Goal: Transaction & Acquisition: Purchase product/service

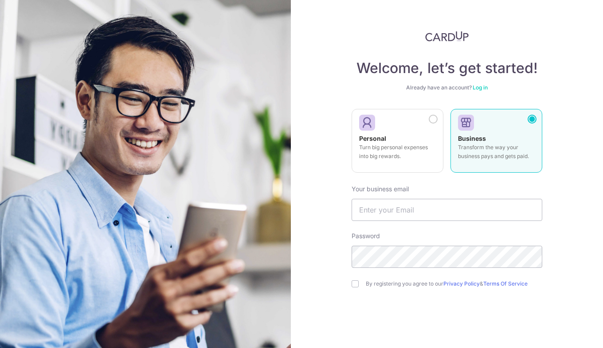
click at [415, 157] on p "Turn big personal expenses into big rewards." at bounding box center [397, 152] width 77 height 18
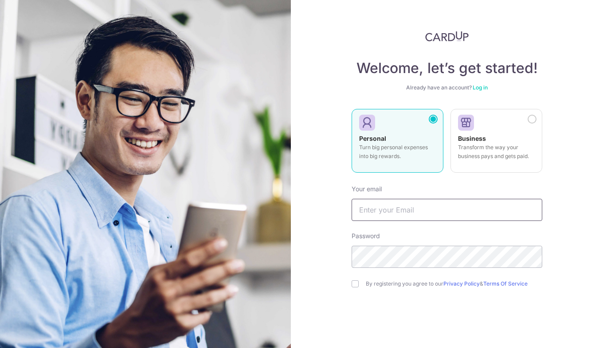
click at [404, 208] on input "text" at bounding box center [447, 210] width 191 height 22
type input "[EMAIL_ADDRESS][DOMAIN_NAME]"
click at [355, 286] on input "checkbox" at bounding box center [355, 284] width 7 height 7
checkbox input "true"
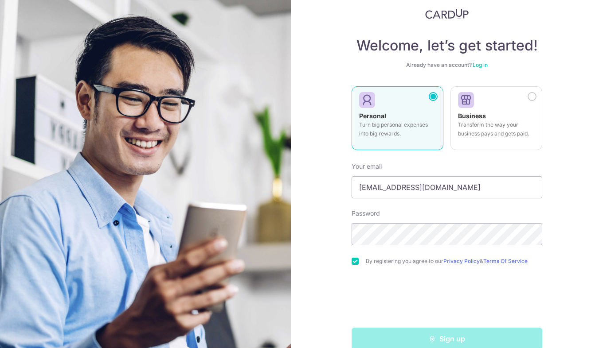
scroll to position [39, 0]
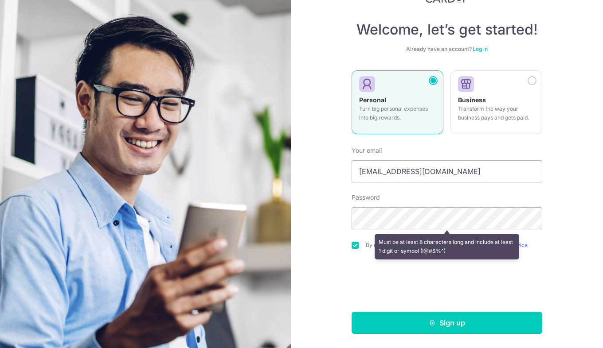
click at [400, 321] on button "Sign up" at bounding box center [447, 323] width 191 height 22
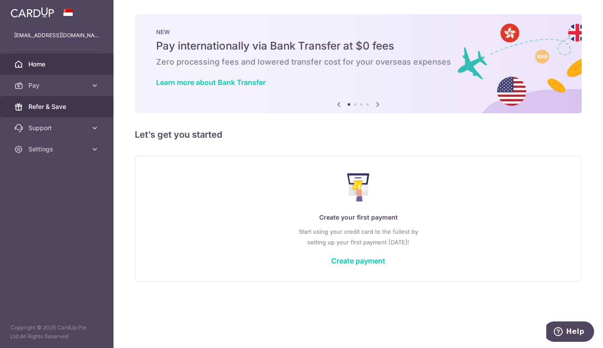
click at [41, 105] on span "Refer & Save" at bounding box center [57, 106] width 59 height 9
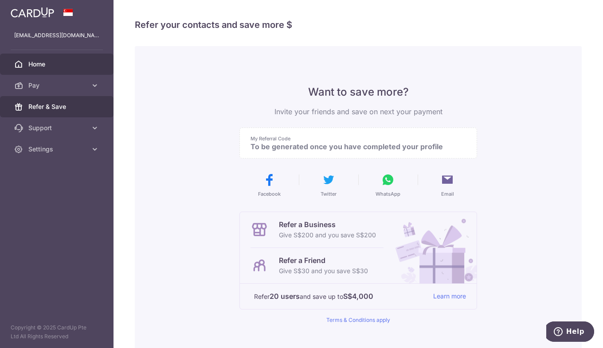
click at [33, 68] on span "Home" at bounding box center [57, 64] width 59 height 9
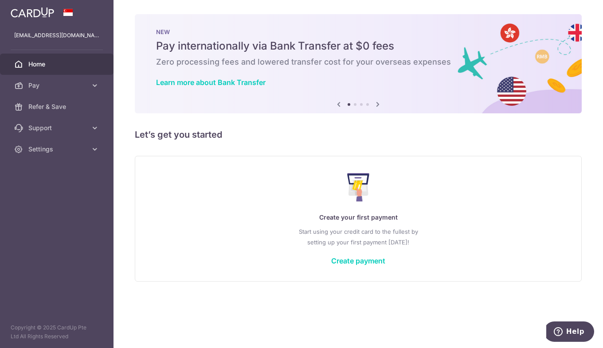
click at [54, 143] on link "Settings" at bounding box center [57, 149] width 114 height 21
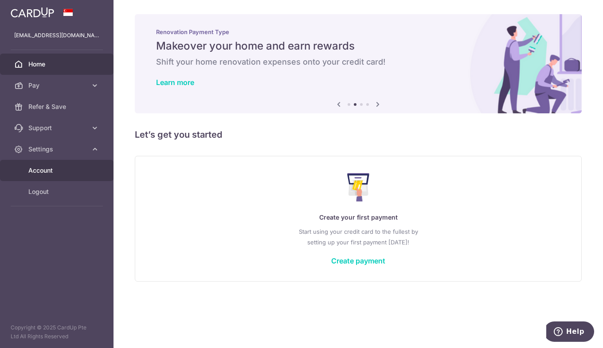
click at [29, 170] on span "Account" at bounding box center [57, 170] width 59 height 9
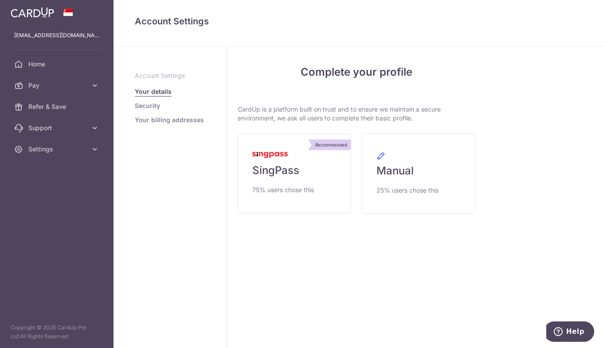
click at [142, 109] on link "Security" at bounding box center [147, 106] width 25 height 9
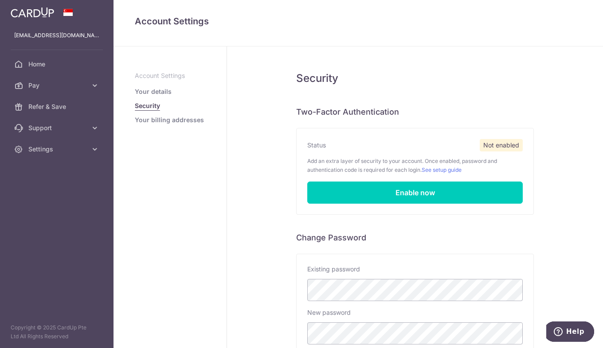
click at [144, 120] on link "Your billing addresses" at bounding box center [169, 120] width 69 height 9
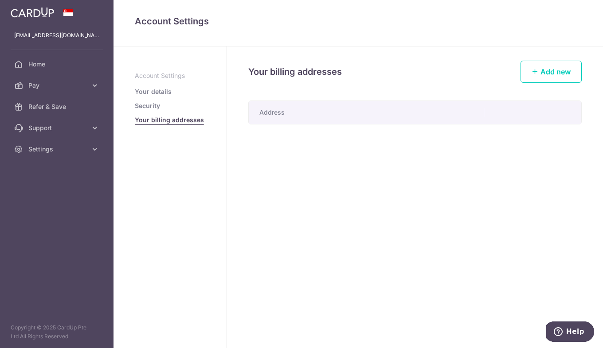
click at [141, 87] on link "Your details" at bounding box center [153, 91] width 37 height 9
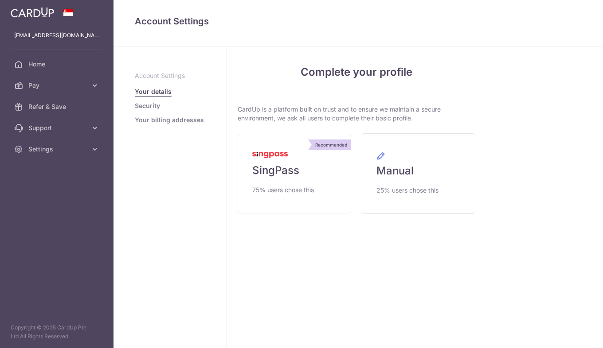
click at [32, 63] on span "Home" at bounding box center [57, 64] width 59 height 9
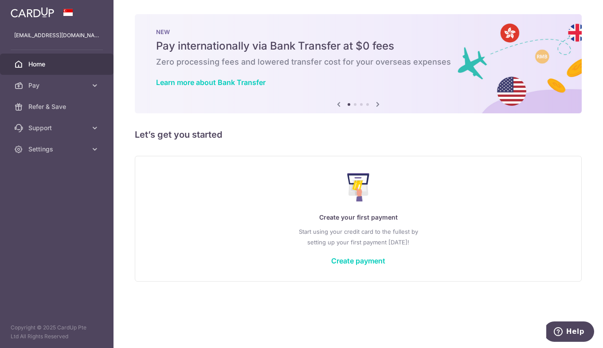
click at [35, 82] on span "Pay" at bounding box center [57, 85] width 59 height 9
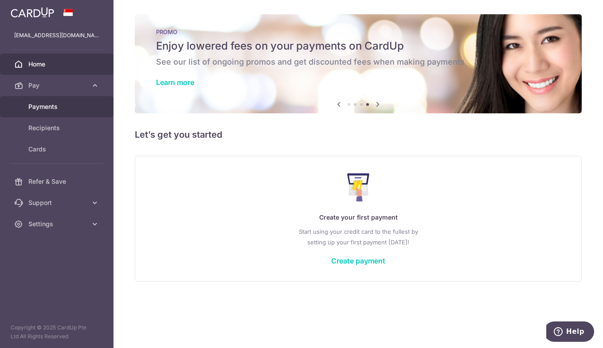
click at [46, 110] on span "Payments" at bounding box center [57, 106] width 59 height 9
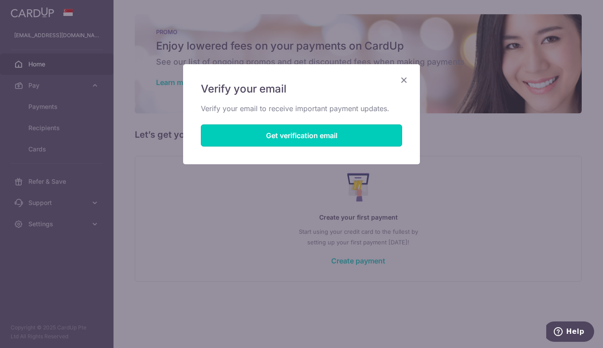
click at [284, 135] on button "Get verification email" at bounding box center [301, 136] width 201 height 22
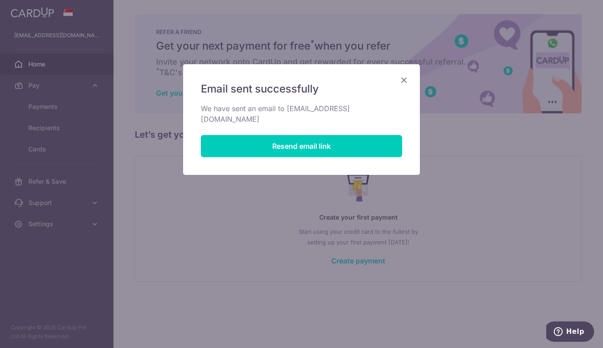
click at [411, 78] on div "Email sent successfully We have sent an email to rachel_lau1506@hotmail.com Res…" at bounding box center [301, 119] width 237 height 111
click at [409, 78] on icon "Close" at bounding box center [404, 79] width 11 height 11
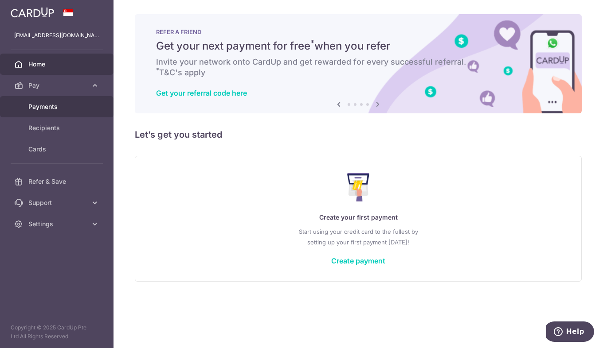
click at [33, 103] on span "Payments" at bounding box center [57, 106] width 59 height 9
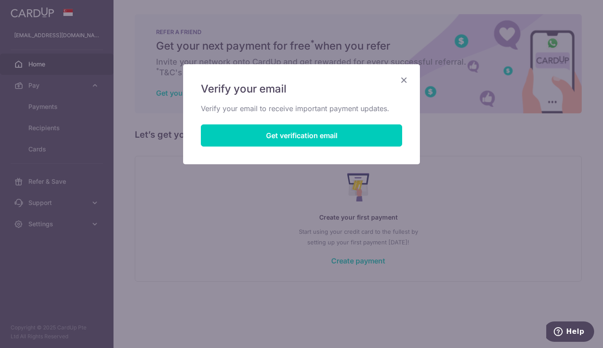
click at [402, 80] on icon "Close" at bounding box center [404, 79] width 11 height 11
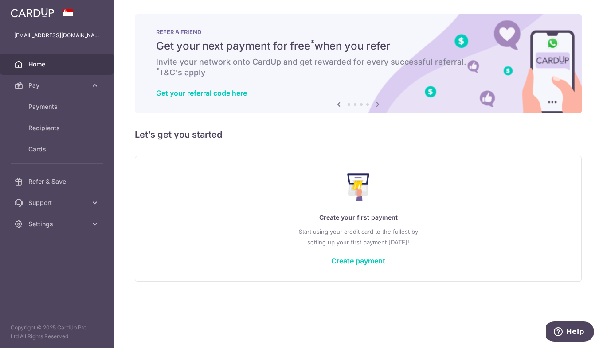
click at [35, 66] on span "Home" at bounding box center [57, 64] width 59 height 9
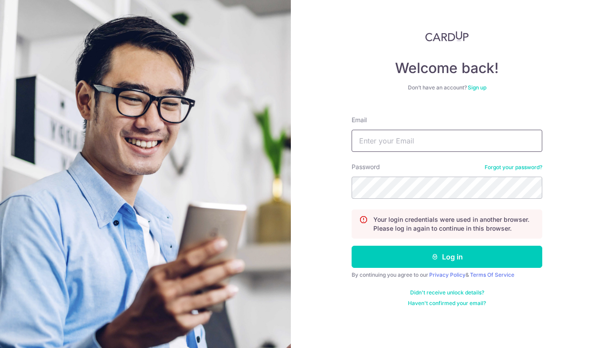
type input "[EMAIL_ADDRESS][DOMAIN_NAME]"
click at [415, 252] on button "Log in" at bounding box center [447, 257] width 191 height 22
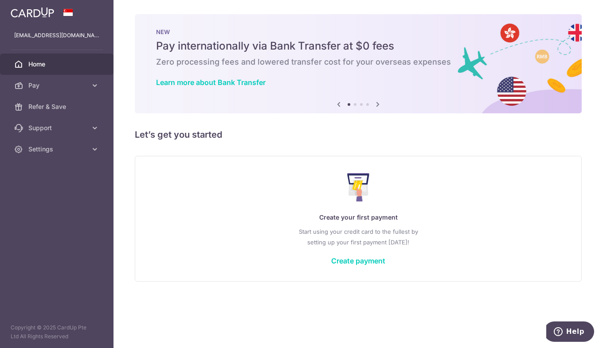
click at [48, 81] on link "Pay" at bounding box center [57, 85] width 114 height 21
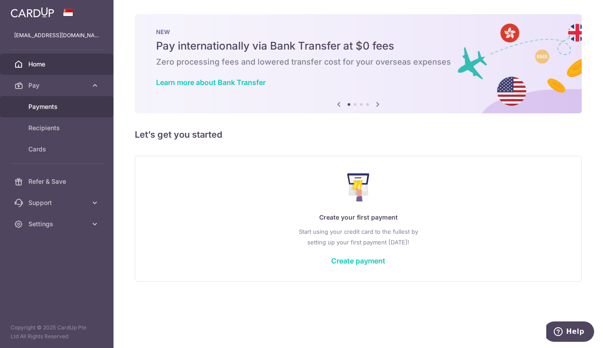
click at [48, 106] on span "Payments" at bounding box center [57, 106] width 59 height 9
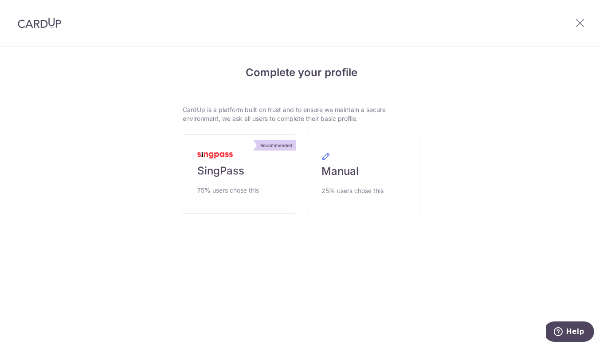
click at [236, 163] on link "Recommended SingPass 75% users chose this" at bounding box center [240, 174] width 114 height 80
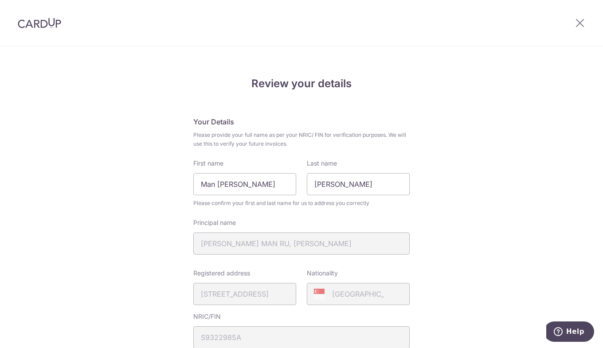
click at [525, 282] on div "Review your details Your Details Please provide your full name as per your NRIC…" at bounding box center [301, 352] width 603 height 610
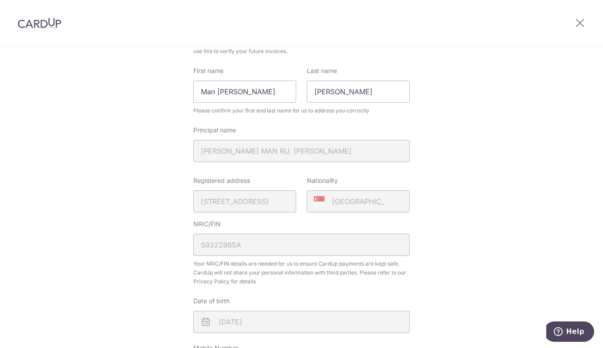
scroll to position [177, 0]
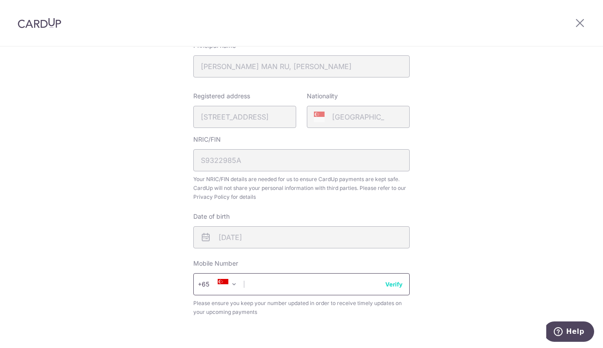
click at [292, 287] on input "text" at bounding box center [301, 285] width 216 height 22
type input "83662456"
click at [395, 286] on button "Verify" at bounding box center [393, 284] width 17 height 9
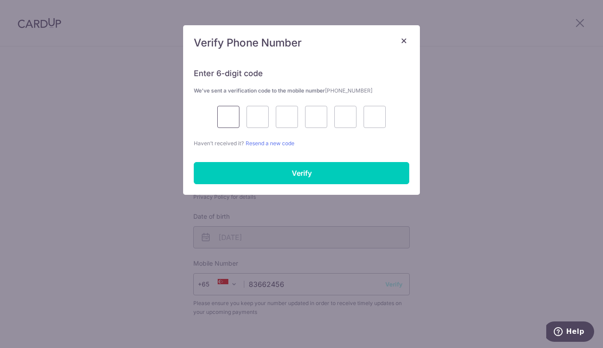
click at [227, 114] on input "text" at bounding box center [228, 117] width 22 height 22
type input "6"
type input "3"
type input "9"
type input "8"
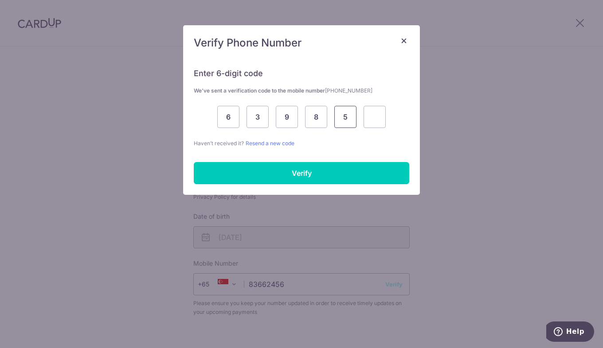
type input "5"
type input "6"
click at [260, 177] on input "Verify" at bounding box center [301, 173] width 215 height 22
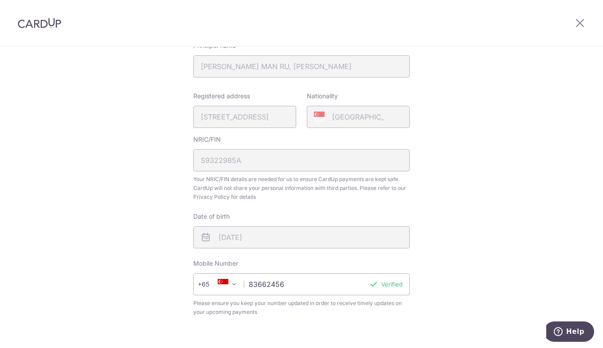
scroll to position [308, 0]
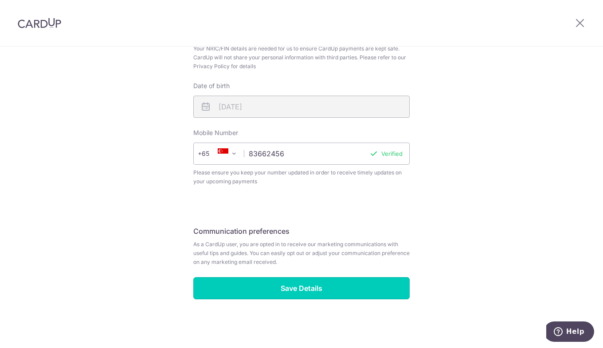
click at [270, 290] on input "Save Details" at bounding box center [301, 289] width 216 height 22
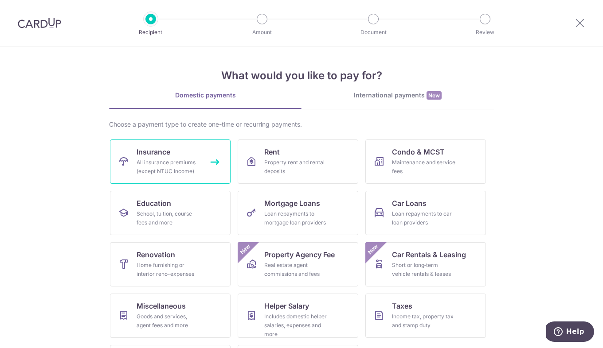
click at [153, 156] on span "Insurance" at bounding box center [154, 152] width 34 height 11
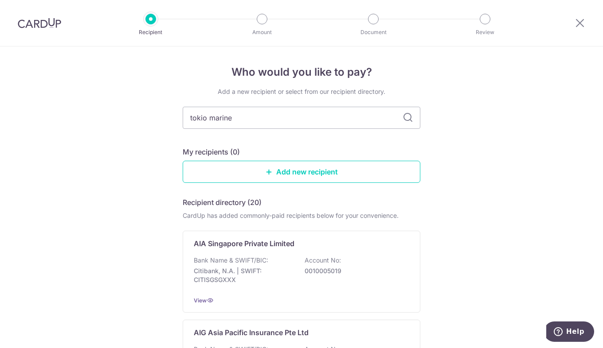
type input "tokio marine"
click at [249, 257] on p "Bank Name & SWIFT/BIC:" at bounding box center [231, 260] width 74 height 9
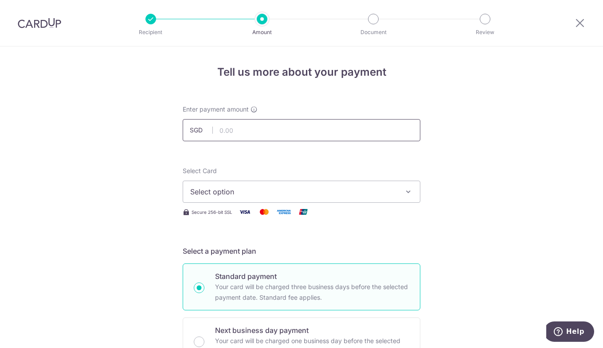
click at [224, 125] on input "text" at bounding box center [302, 130] width 238 height 22
type input "1,472.45"
click at [237, 192] on span "Select option" at bounding box center [293, 192] width 207 height 11
click at [237, 215] on span "Add credit card" at bounding box center [309, 216] width 207 height 9
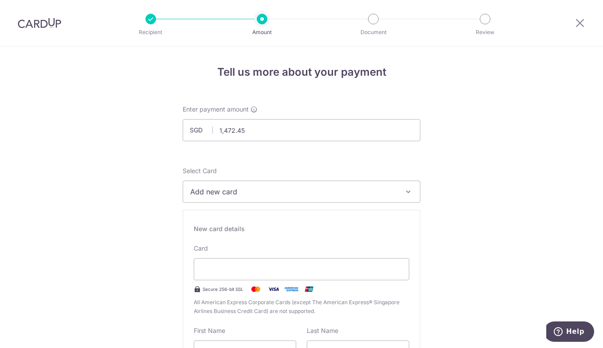
click at [225, 263] on div at bounding box center [301, 269] width 215 height 22
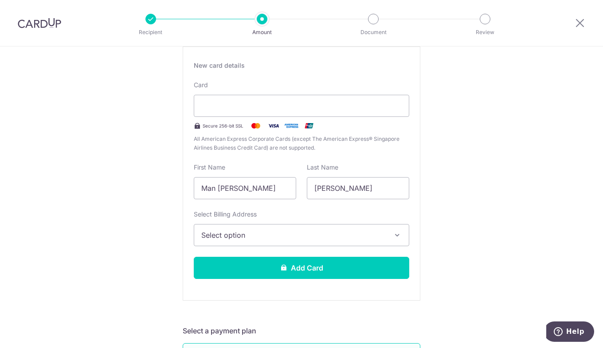
scroll to position [163, 0]
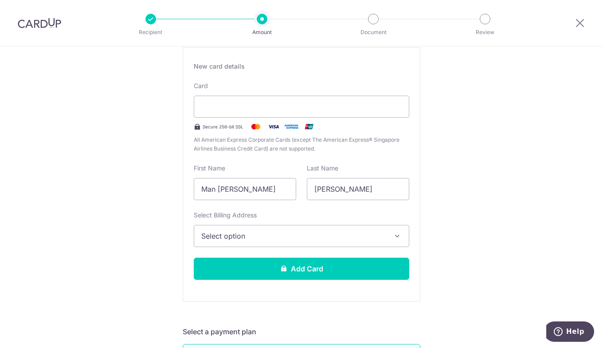
click at [390, 238] on button "Select option" at bounding box center [301, 236] width 215 height 22
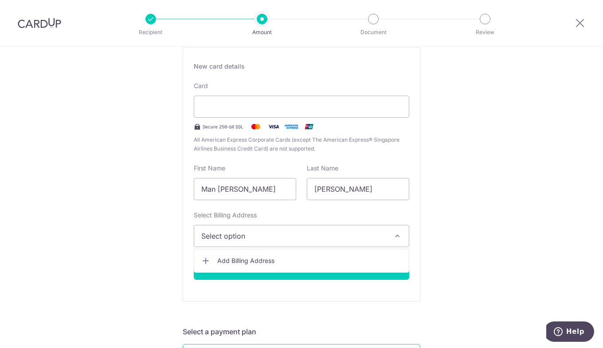
click at [371, 255] on link "Add Billing Address" at bounding box center [301, 261] width 215 height 16
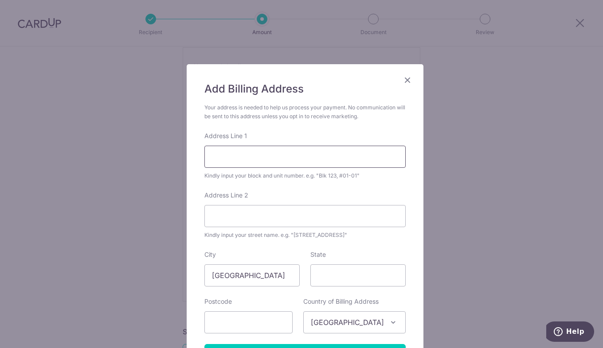
click at [376, 156] on input "Address Line 1" at bounding box center [304, 157] width 201 height 22
type input "195D #04-538"
click at [348, 215] on input "Address Line 2" at bounding box center [304, 216] width 201 height 22
type input "Punggol Road"
click at [237, 323] on input "text" at bounding box center [248, 323] width 88 height 22
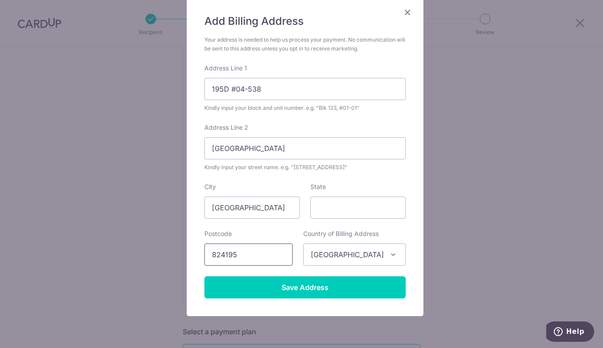
scroll to position [67, 0]
type input "824195"
click at [368, 283] on input "Save Address" at bounding box center [304, 288] width 201 height 22
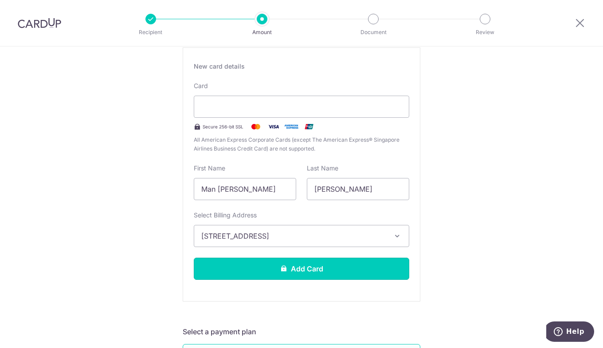
click at [381, 264] on button "Add Card" at bounding box center [301, 269] width 215 height 22
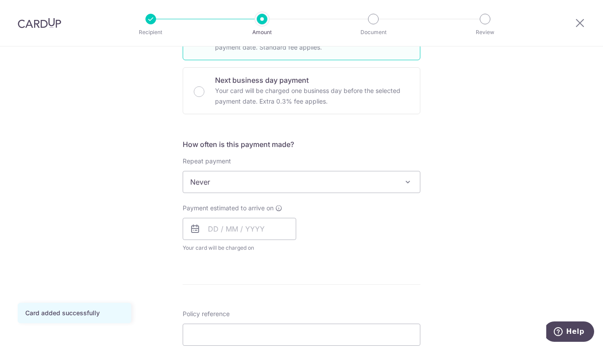
scroll to position [266, 0]
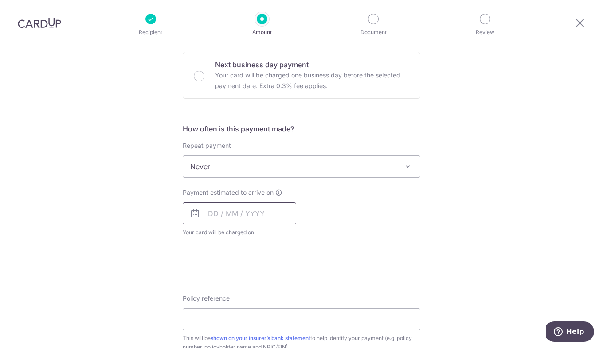
click at [215, 213] on input "text" at bounding box center [240, 214] width 114 height 22
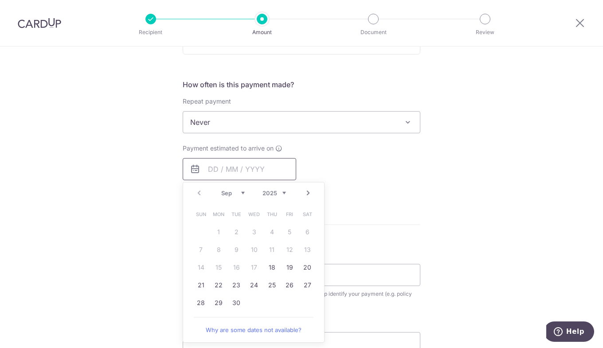
scroll to position [355, 0]
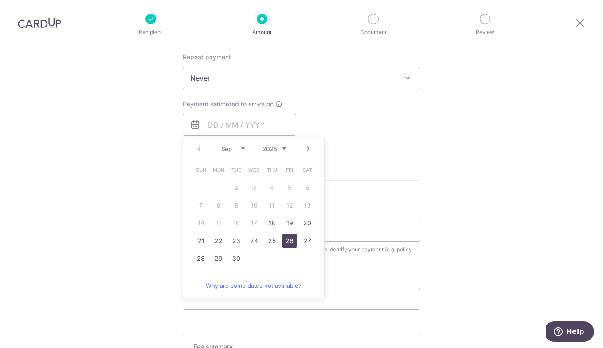
click at [286, 244] on link "26" at bounding box center [289, 241] width 14 height 14
type input "[DATE]"
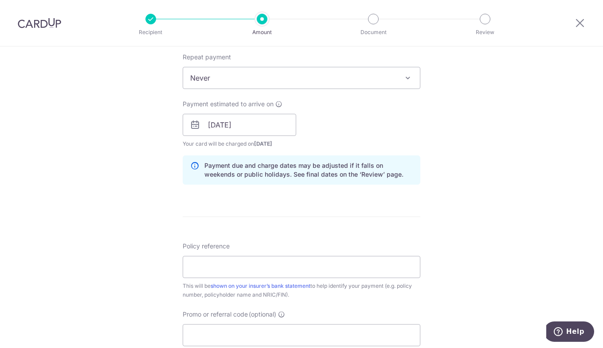
click at [115, 213] on div "Tell us more about your payment Enter payment amount SGD 1,472.45 1472.45 Card …" at bounding box center [301, 111] width 603 height 838
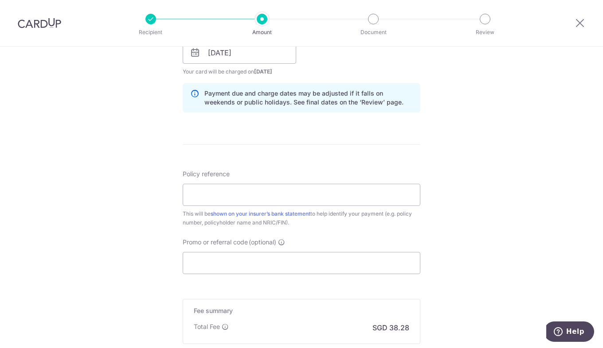
scroll to position [443, 0]
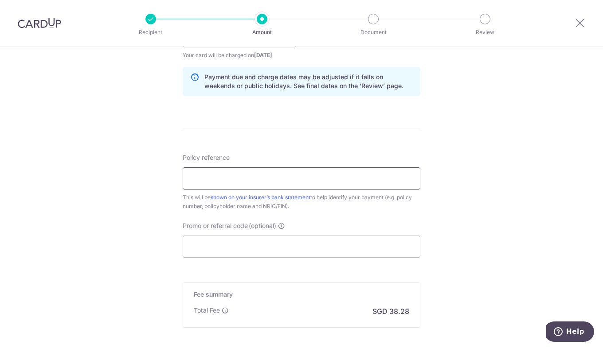
click at [231, 182] on input "Policy reference" at bounding box center [302, 179] width 238 height 22
type input "W"
type input "E0086369"
click at [212, 242] on input "Promo or referral code (optional)" at bounding box center [302, 247] width 238 height 22
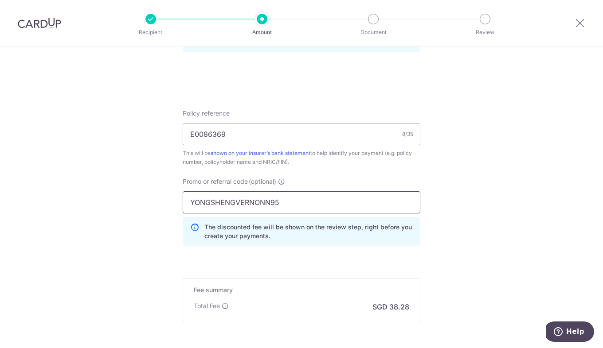
scroll to position [532, 0]
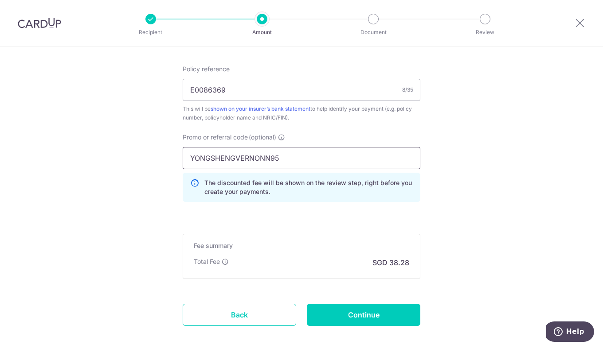
type input "YONGSHENGVERNONN95"
click at [348, 315] on input "Continue" at bounding box center [364, 315] width 114 height 22
type input "Create Schedule"
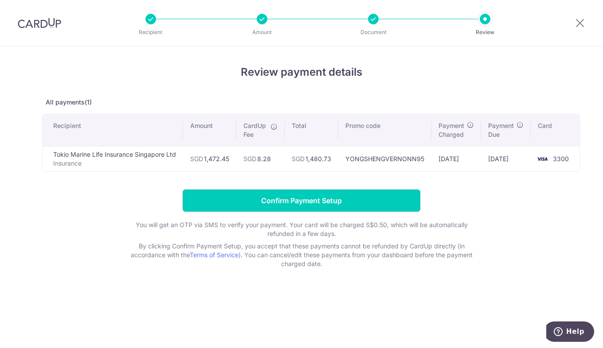
click at [203, 193] on input "Confirm Payment Setup" at bounding box center [302, 201] width 238 height 22
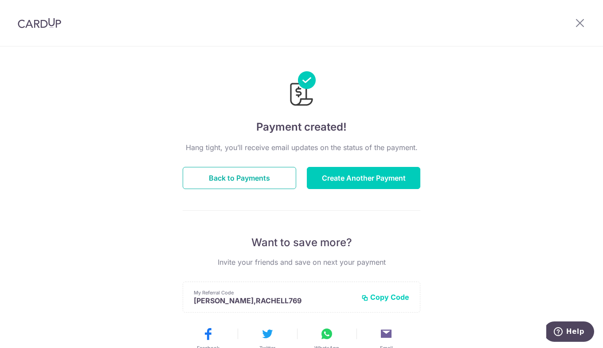
click at [236, 179] on button "Back to Payments" at bounding box center [240, 178] width 114 height 22
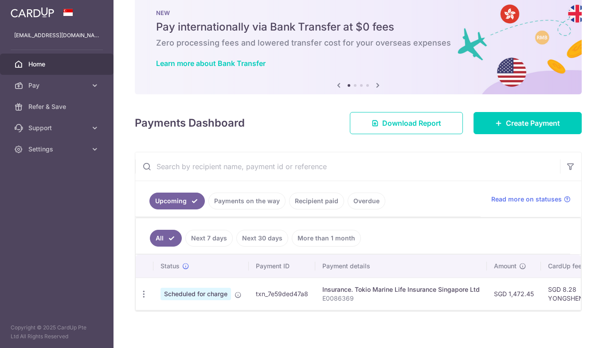
scroll to position [29, 0]
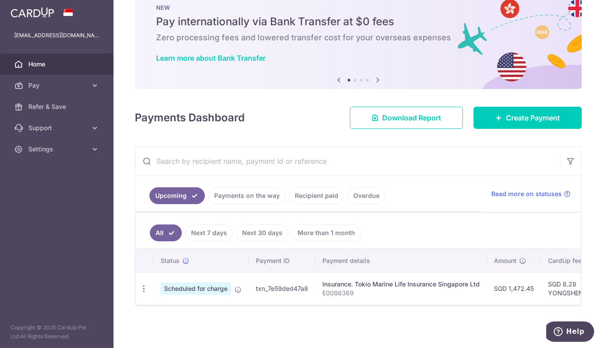
click at [141, 285] on icon "button" at bounding box center [143, 289] width 9 height 9
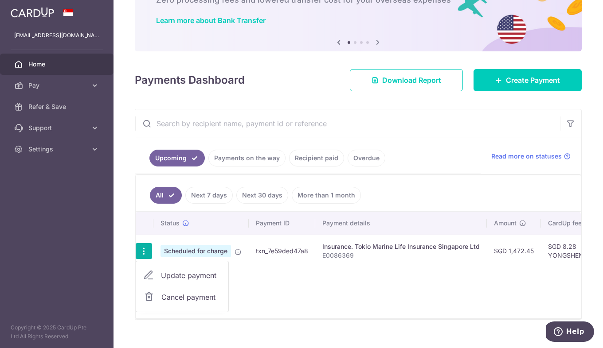
scroll to position [80, 0]
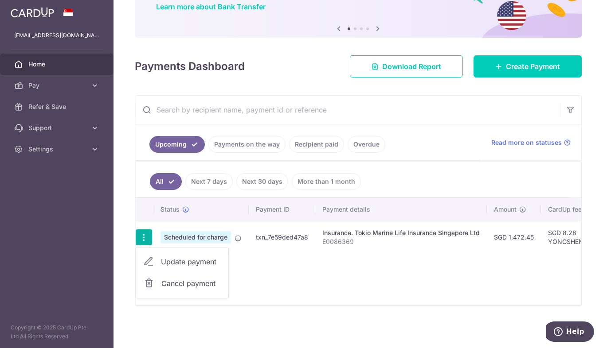
click at [173, 258] on span "Update payment" at bounding box center [191, 262] width 60 height 11
radio input "true"
type input "1,472.45"
type input "[DATE]"
type input "E0086369"
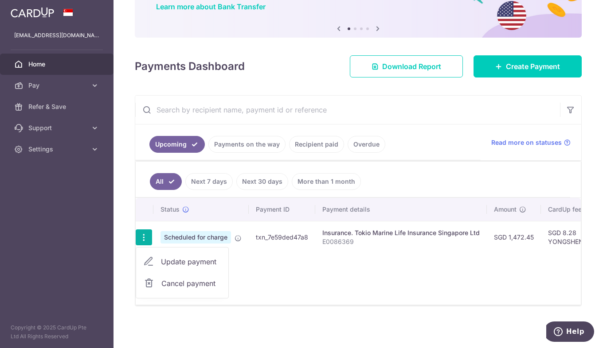
type input "YONGSHENGVERNONN95"
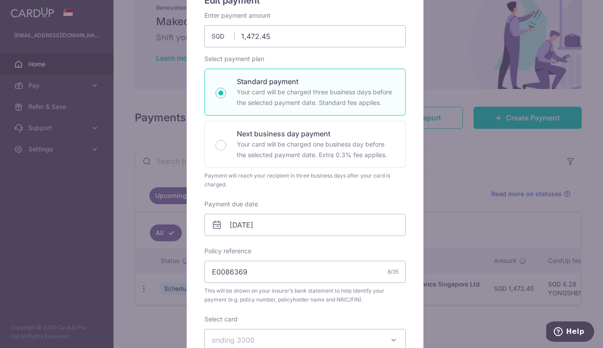
scroll to position [0, 0]
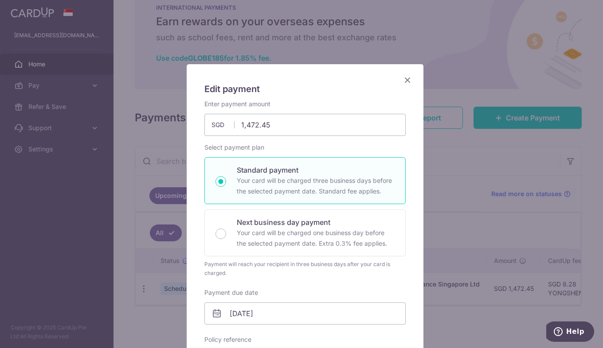
click at [403, 82] on icon "Close" at bounding box center [407, 79] width 11 height 11
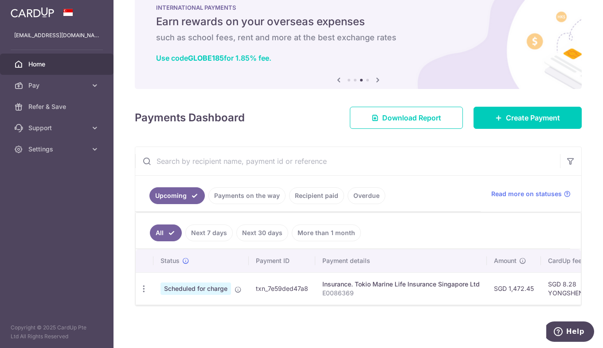
click at [58, 147] on span "Settings" at bounding box center [57, 149] width 59 height 9
click at [57, 172] on span "Account" at bounding box center [57, 170] width 59 height 9
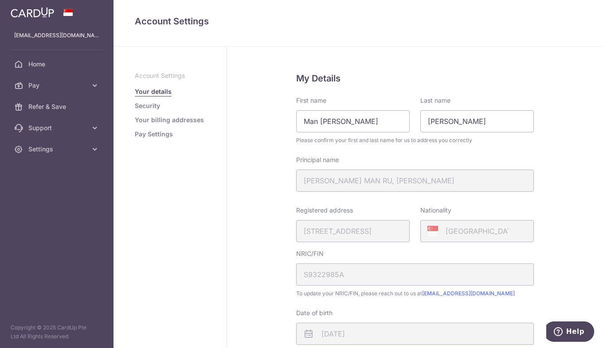
click at [151, 106] on link "Security" at bounding box center [147, 106] width 25 height 9
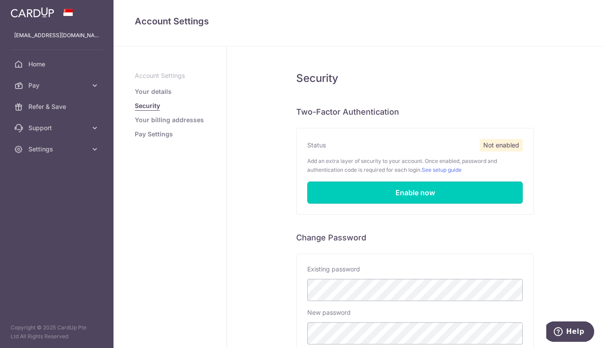
click at [355, 196] on link "Enable now" at bounding box center [414, 193] width 215 height 22
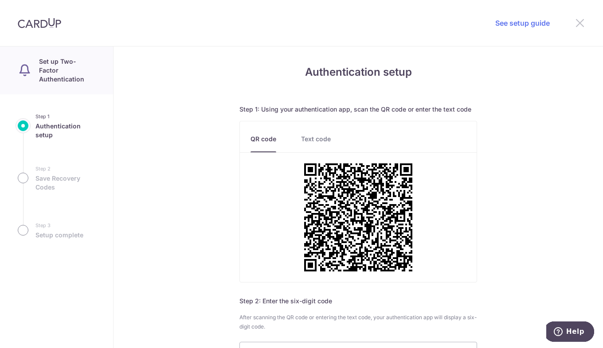
click at [582, 24] on icon at bounding box center [580, 22] width 11 height 11
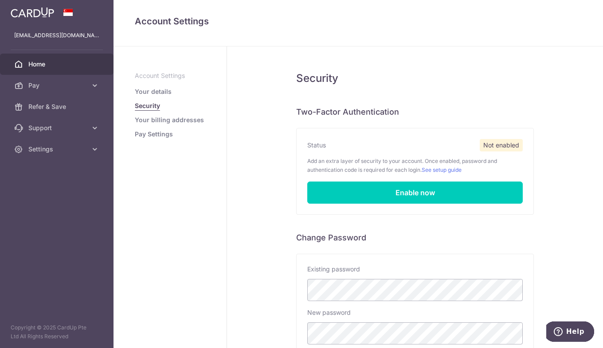
click at [51, 71] on link "Home" at bounding box center [57, 64] width 114 height 21
